Goal: Browse casually

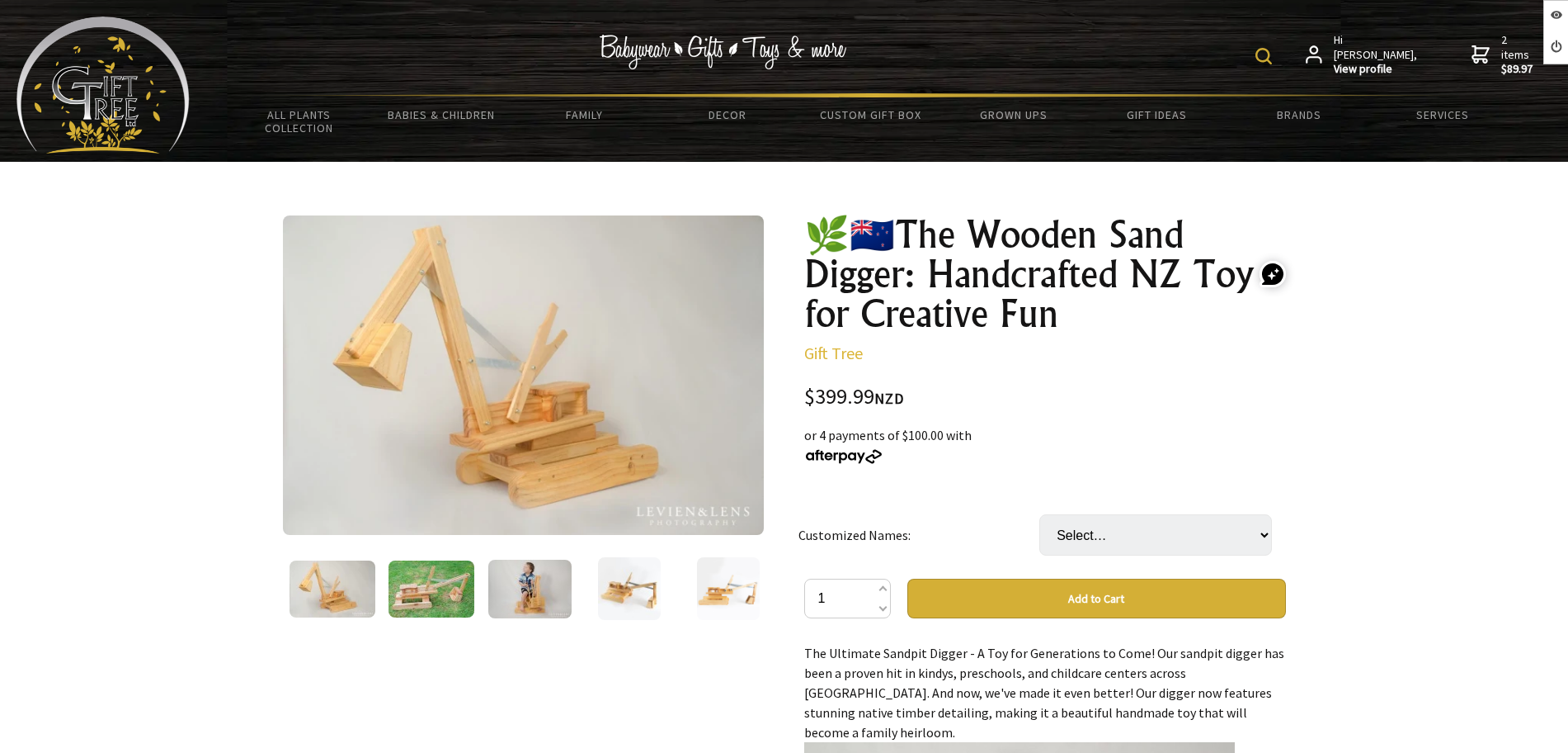
click at [70, 106] on img at bounding box center [103, 85] width 173 height 137
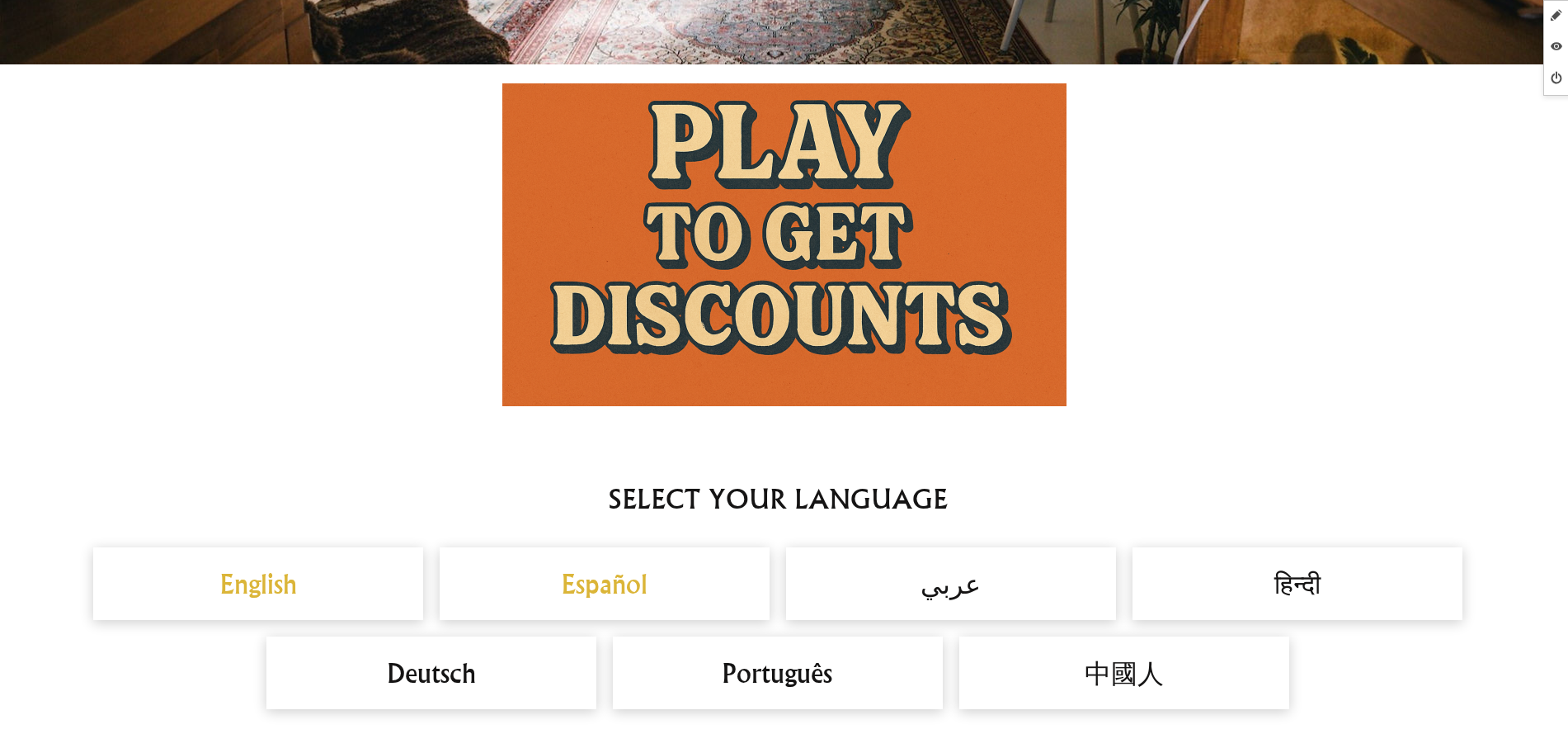
scroll to position [1238, 0]
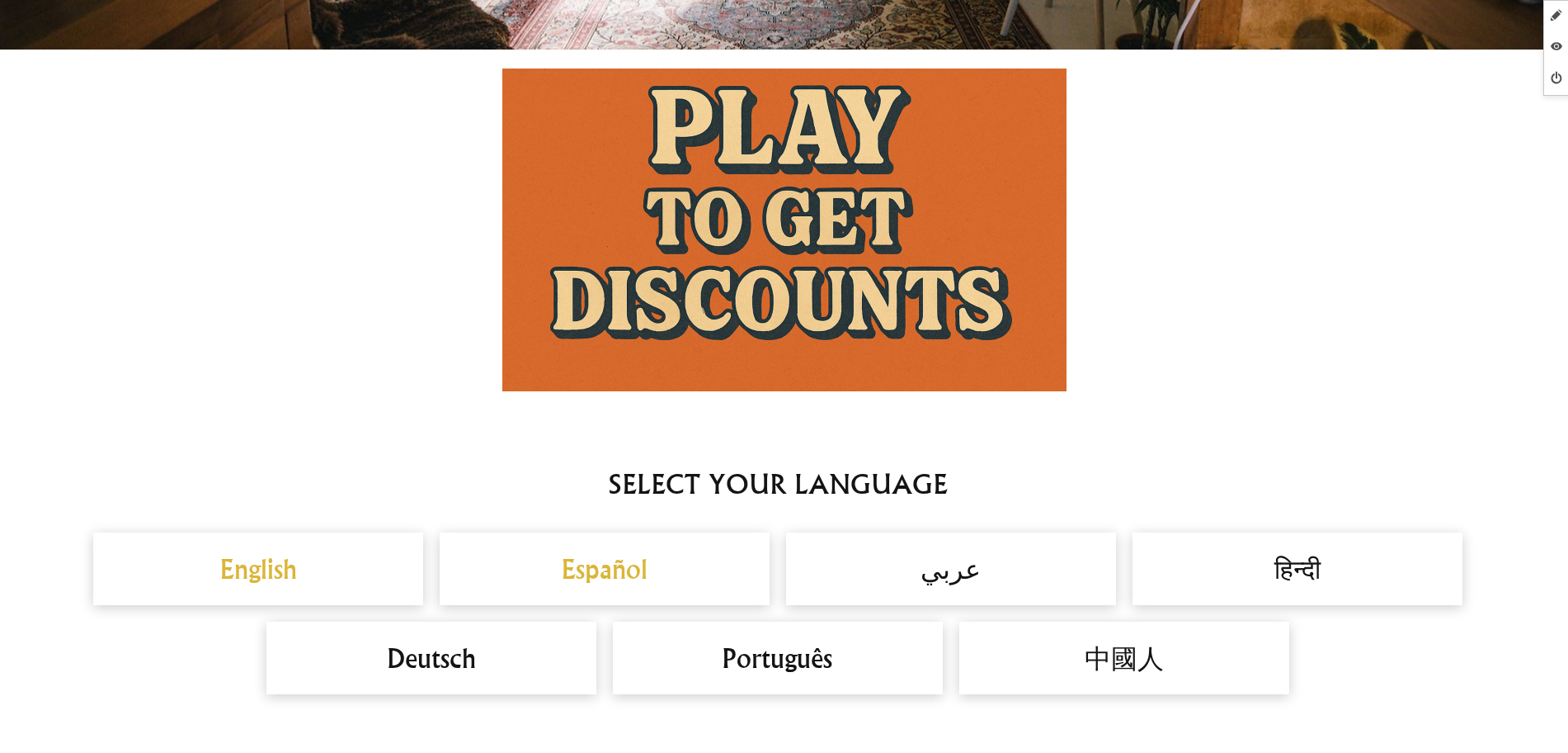
click at [757, 257] on img at bounding box center [784, 229] width 565 height 322
click at [755, 183] on img at bounding box center [784, 229] width 565 height 322
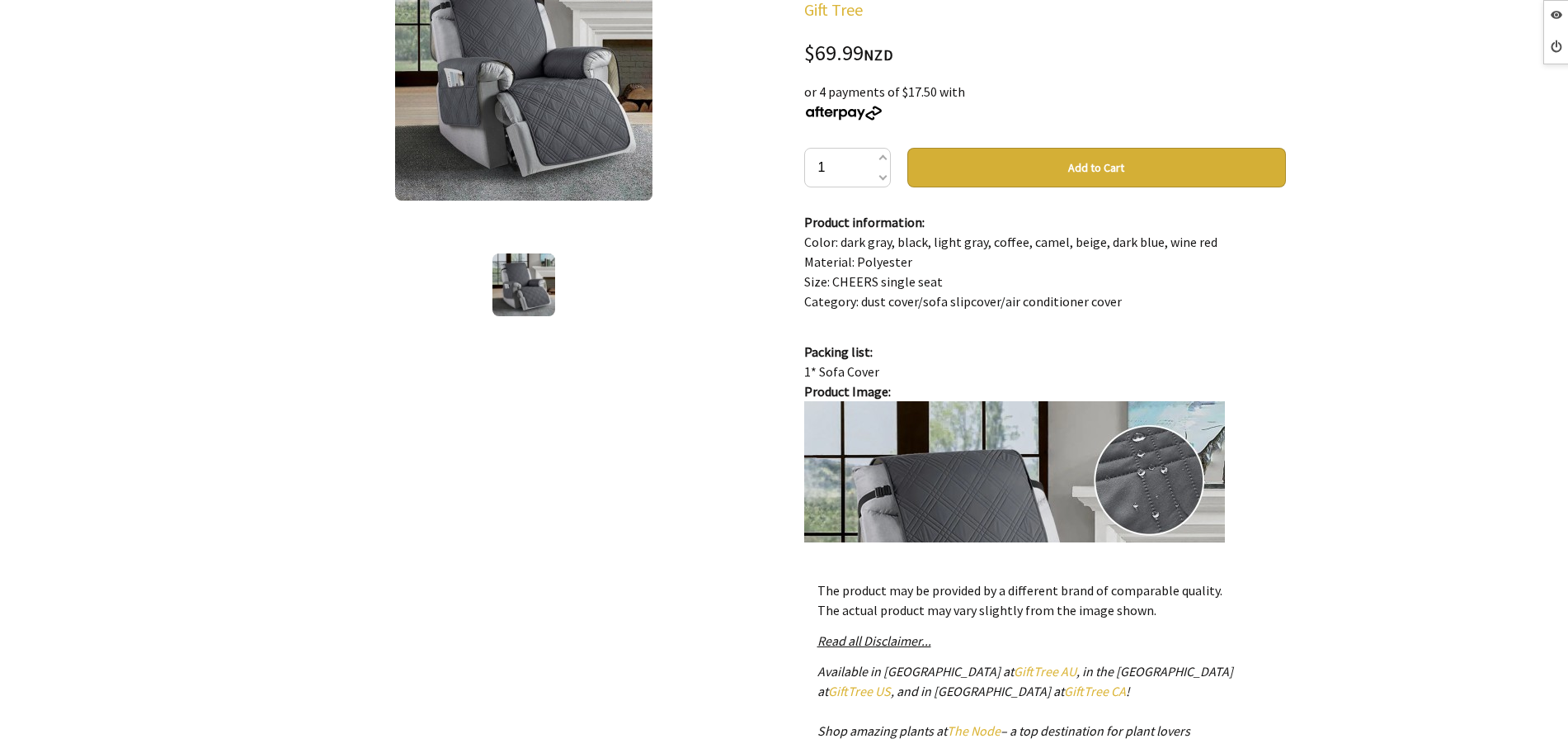
scroll to position [309, 0]
